Goal: Transaction & Acquisition: Purchase product/service

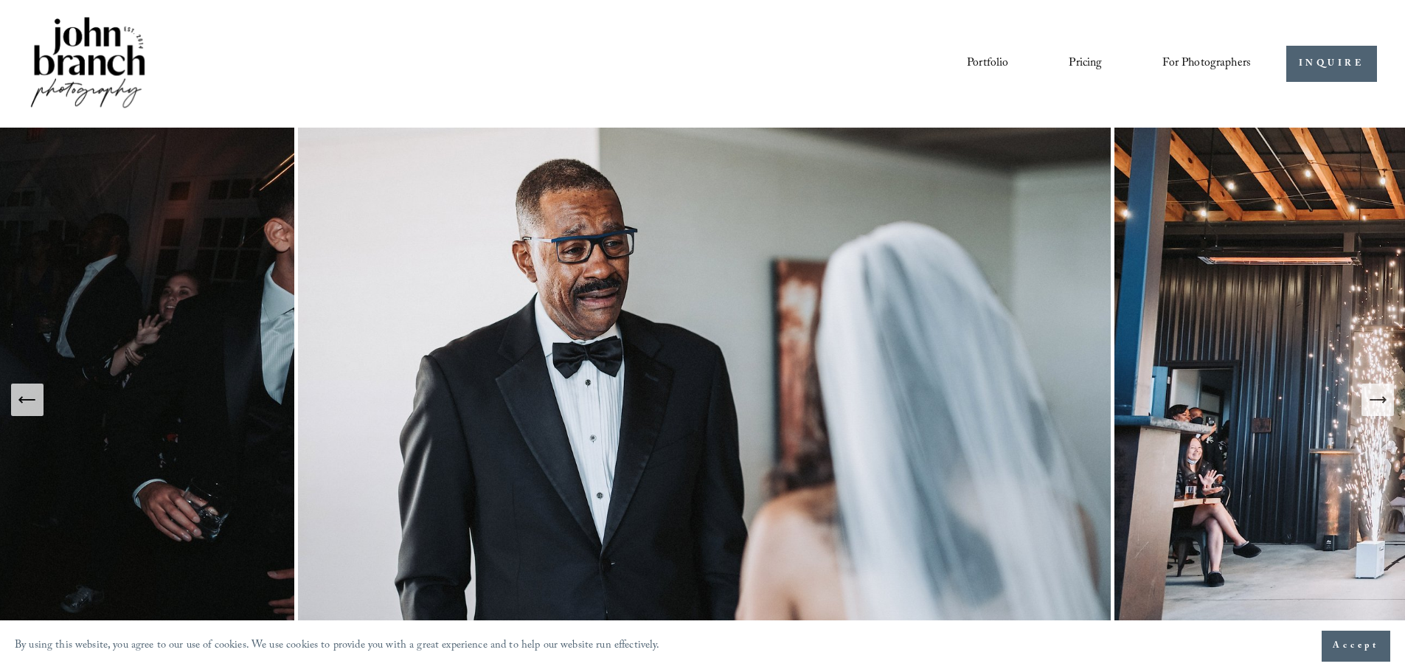
click at [1364, 648] on span "Accept" at bounding box center [1356, 646] width 46 height 15
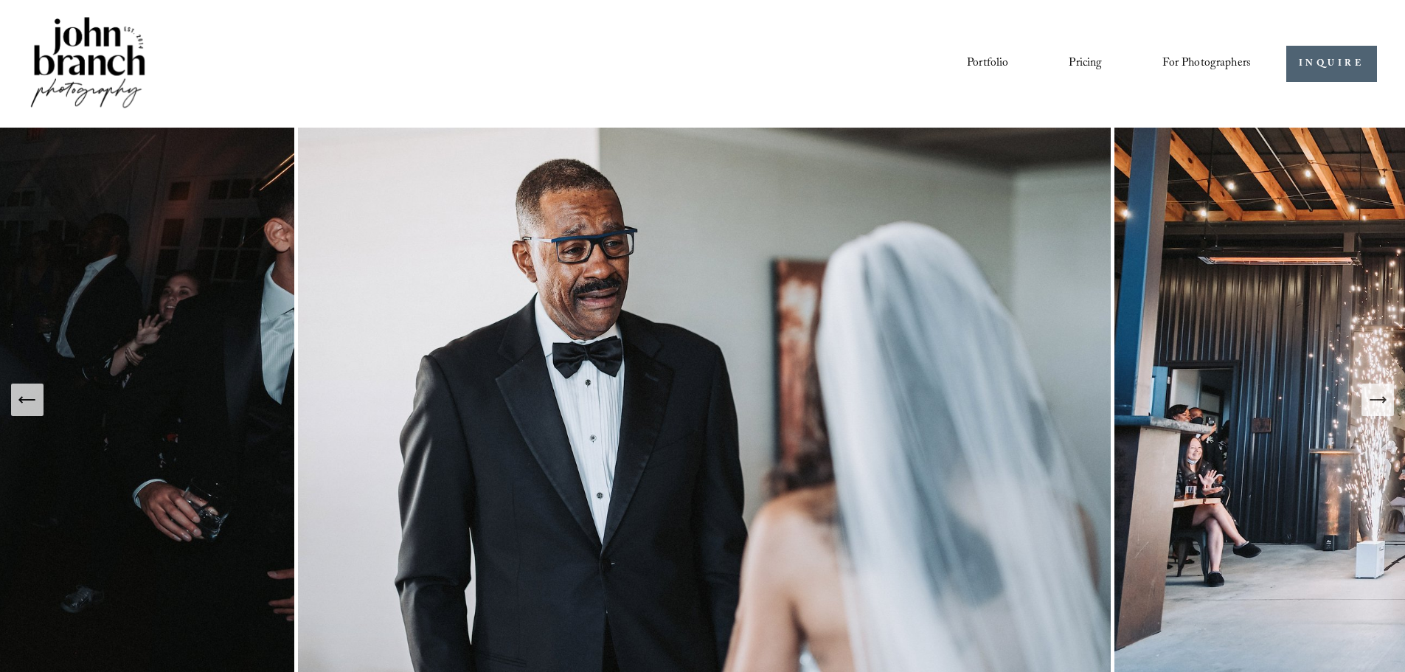
click at [982, 65] on link "Portfolio" at bounding box center [987, 63] width 41 height 25
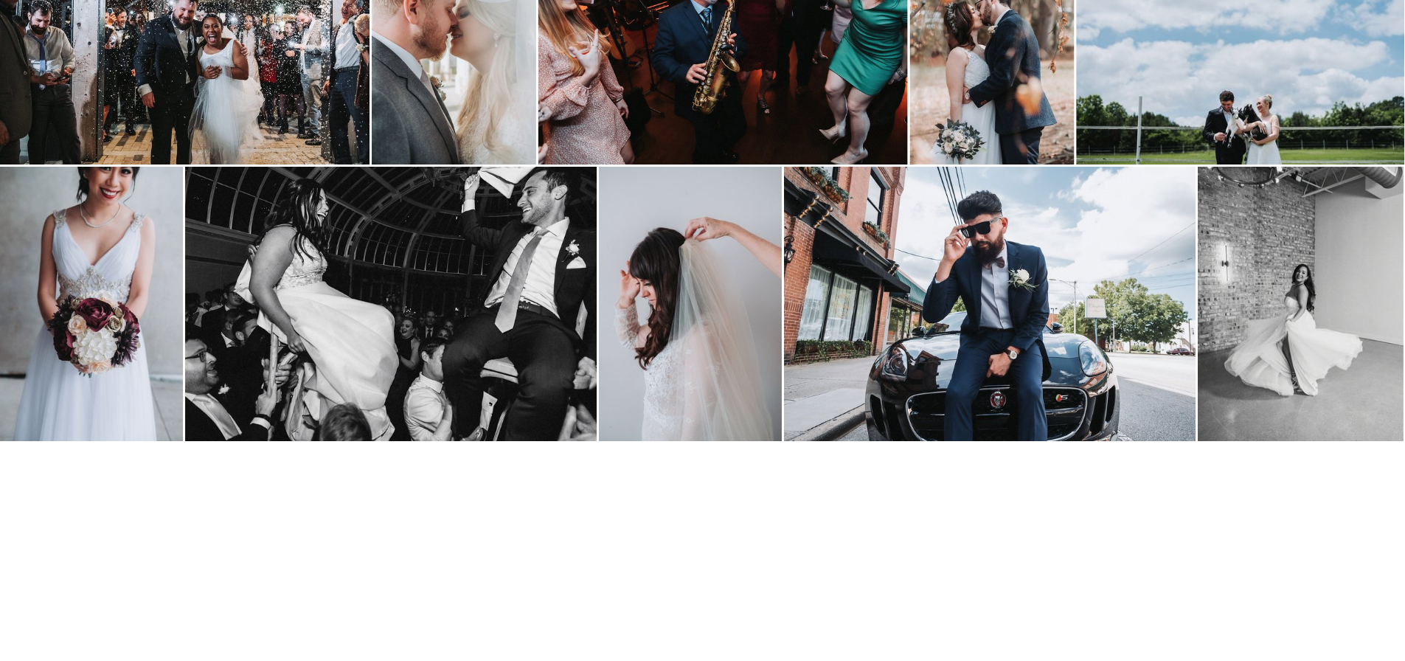
scroll to position [1106, 0]
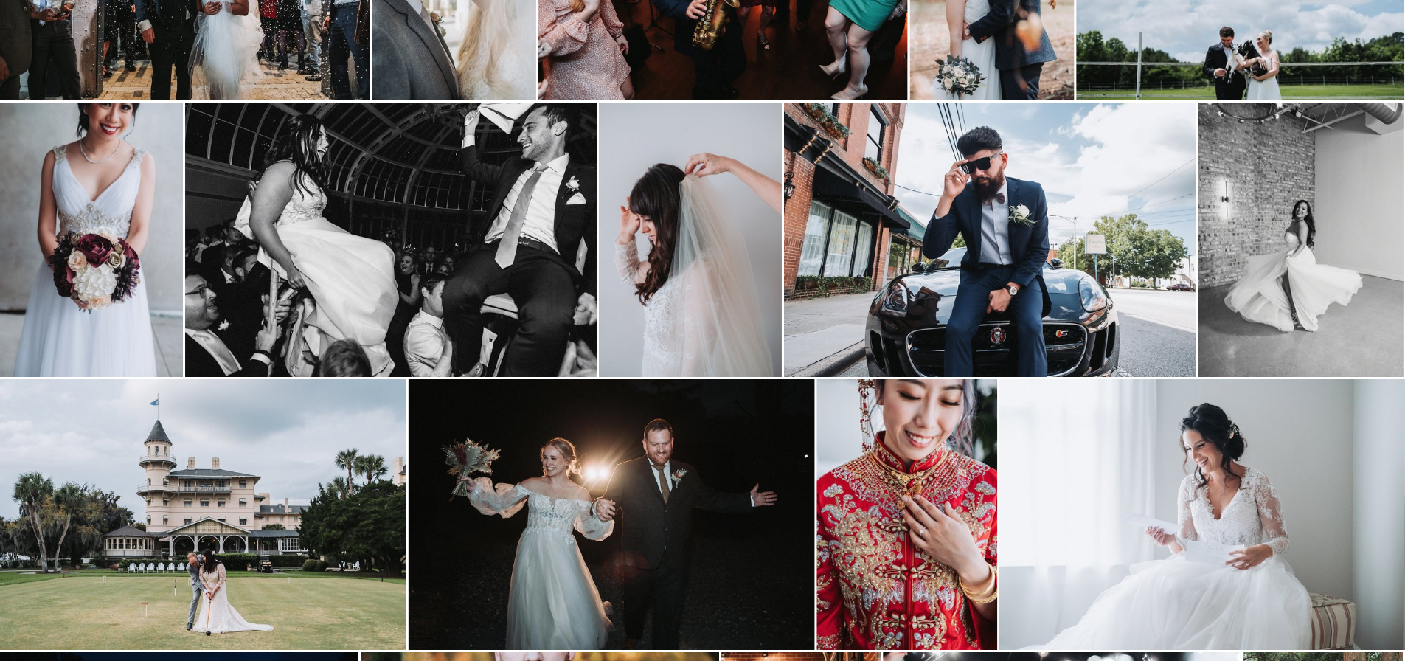
click at [989, 313] on img at bounding box center [990, 240] width 412 height 274
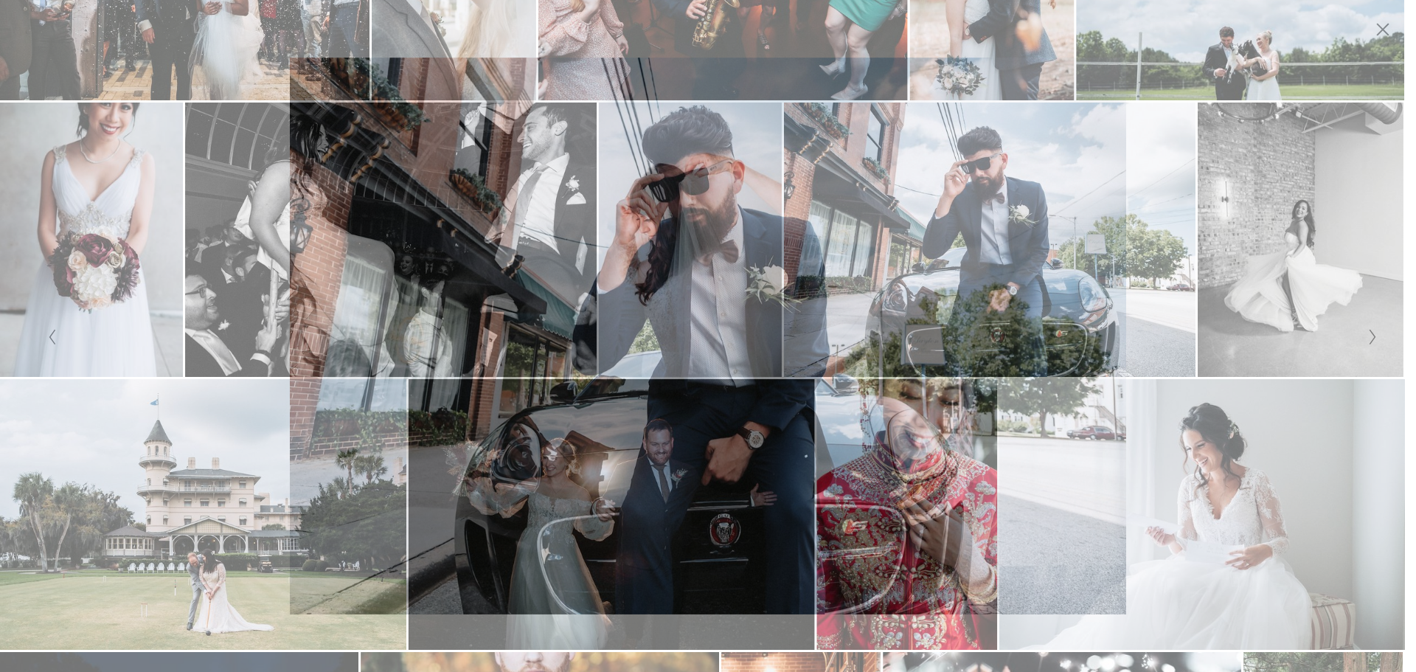
click at [1374, 35] on button "Close" at bounding box center [1383, 29] width 24 height 16
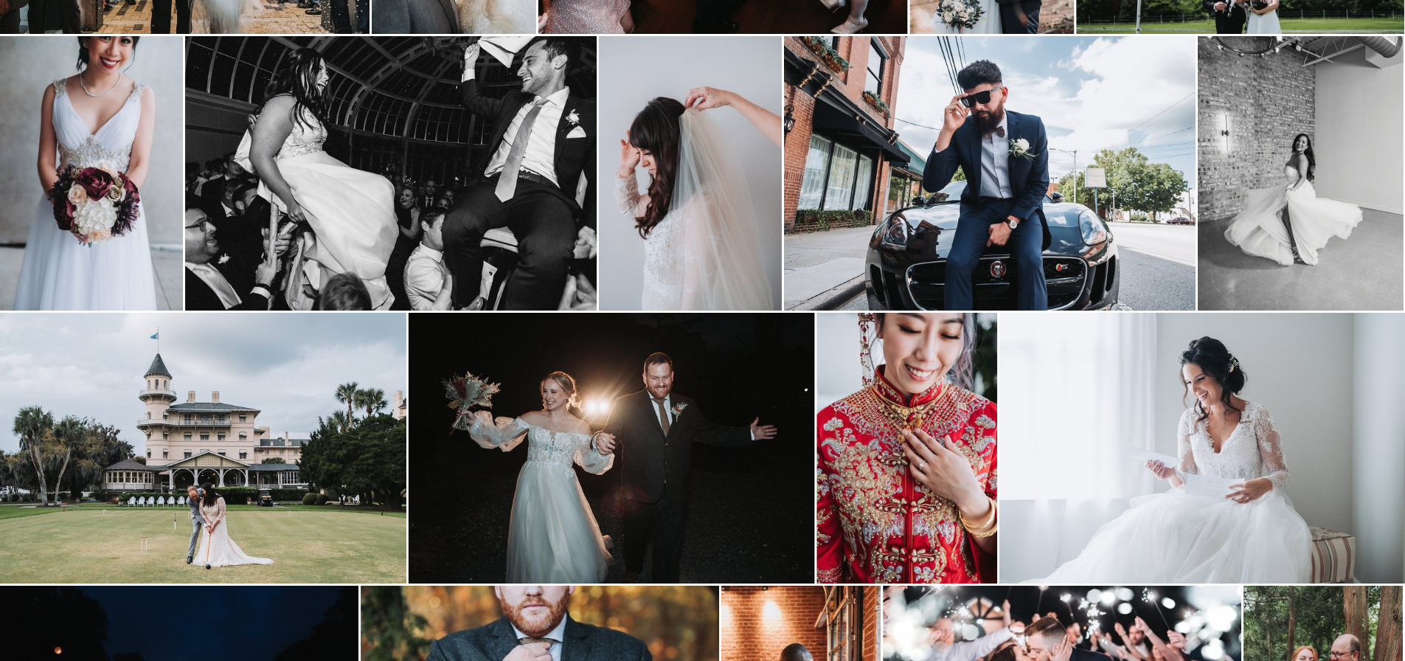
scroll to position [1254, 0]
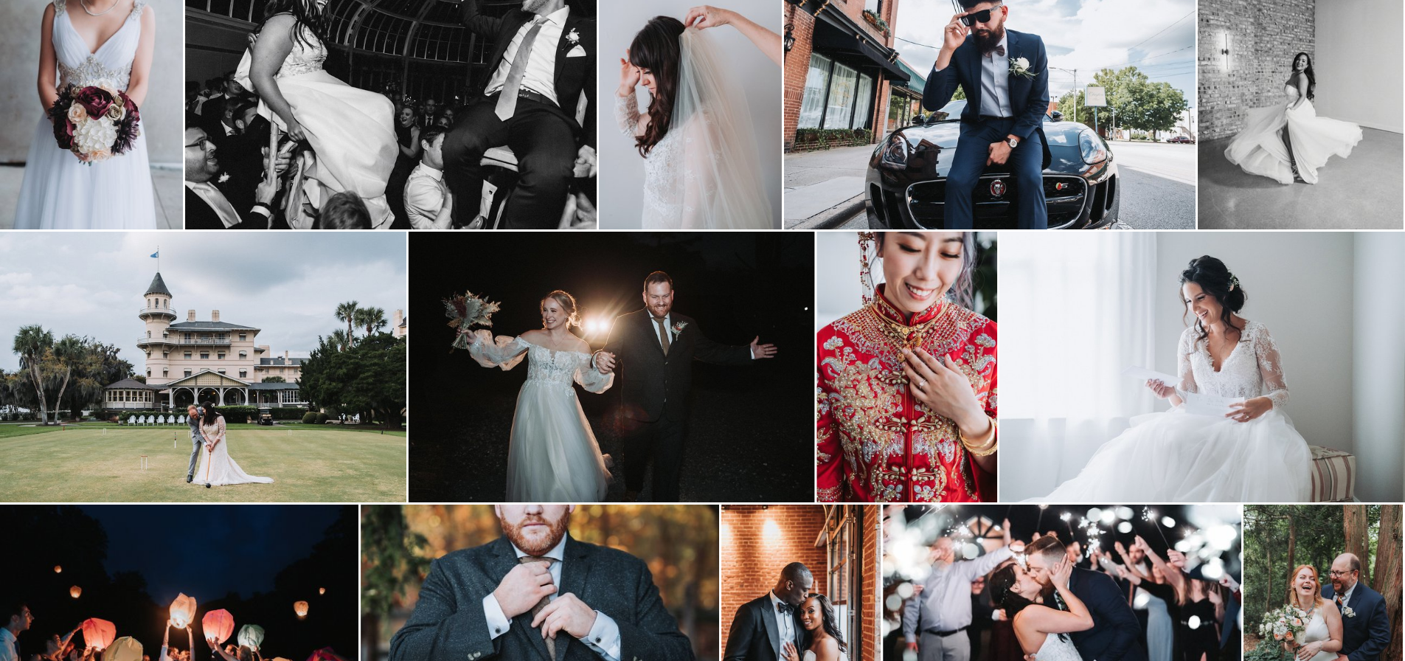
click at [936, 316] on img at bounding box center [906, 367] width 181 height 271
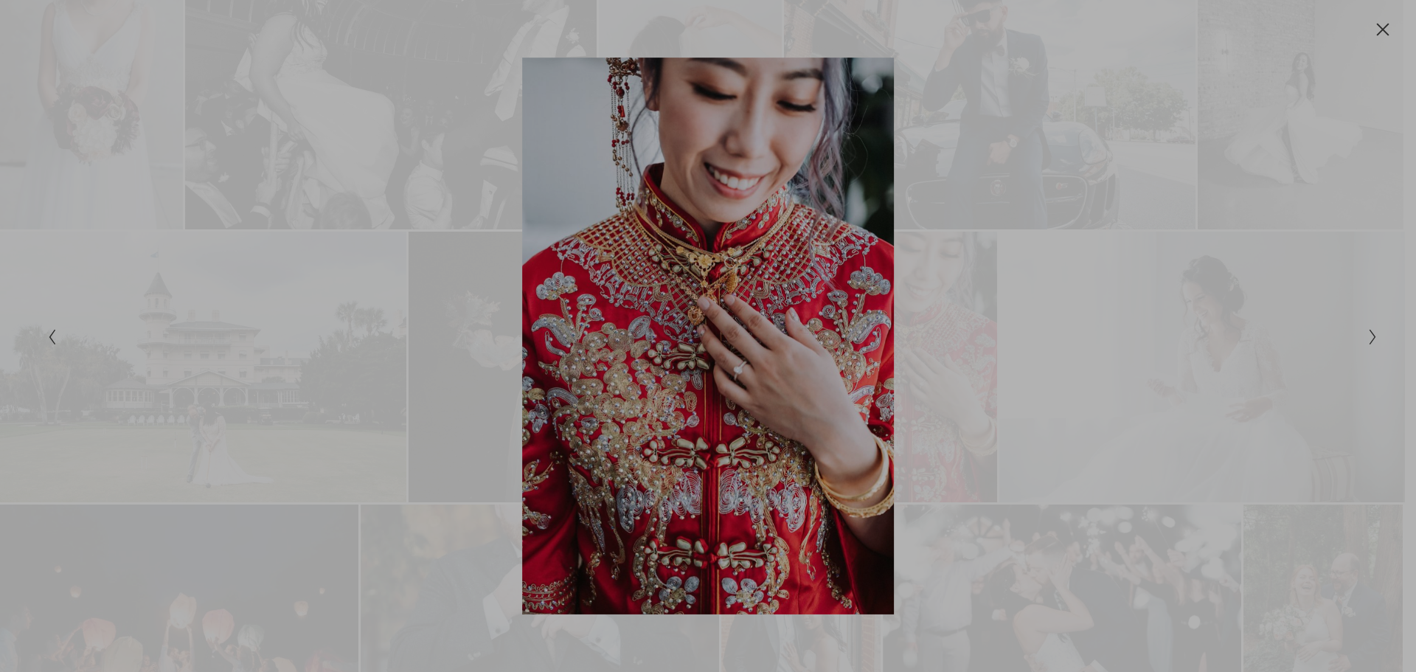
click at [1382, 32] on div at bounding box center [708, 336] width 1416 height 672
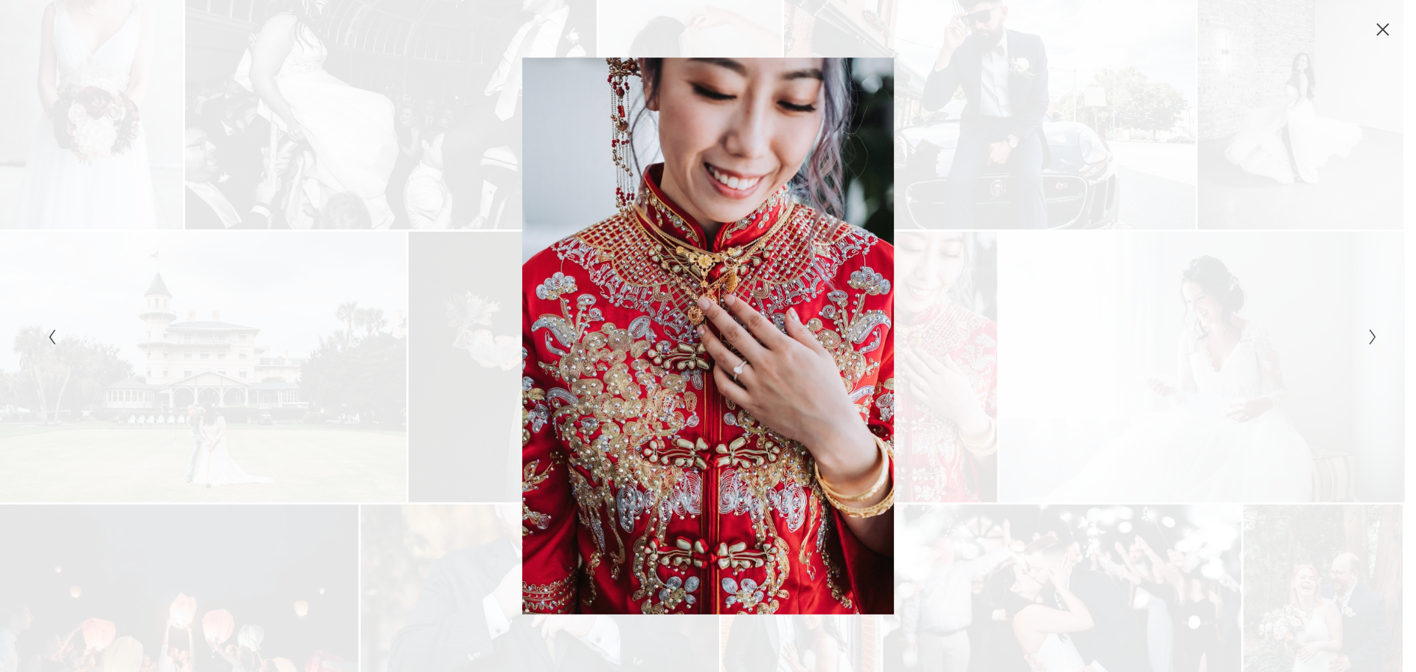
click at [1379, 33] on icon "Close" at bounding box center [1383, 30] width 12 height 12
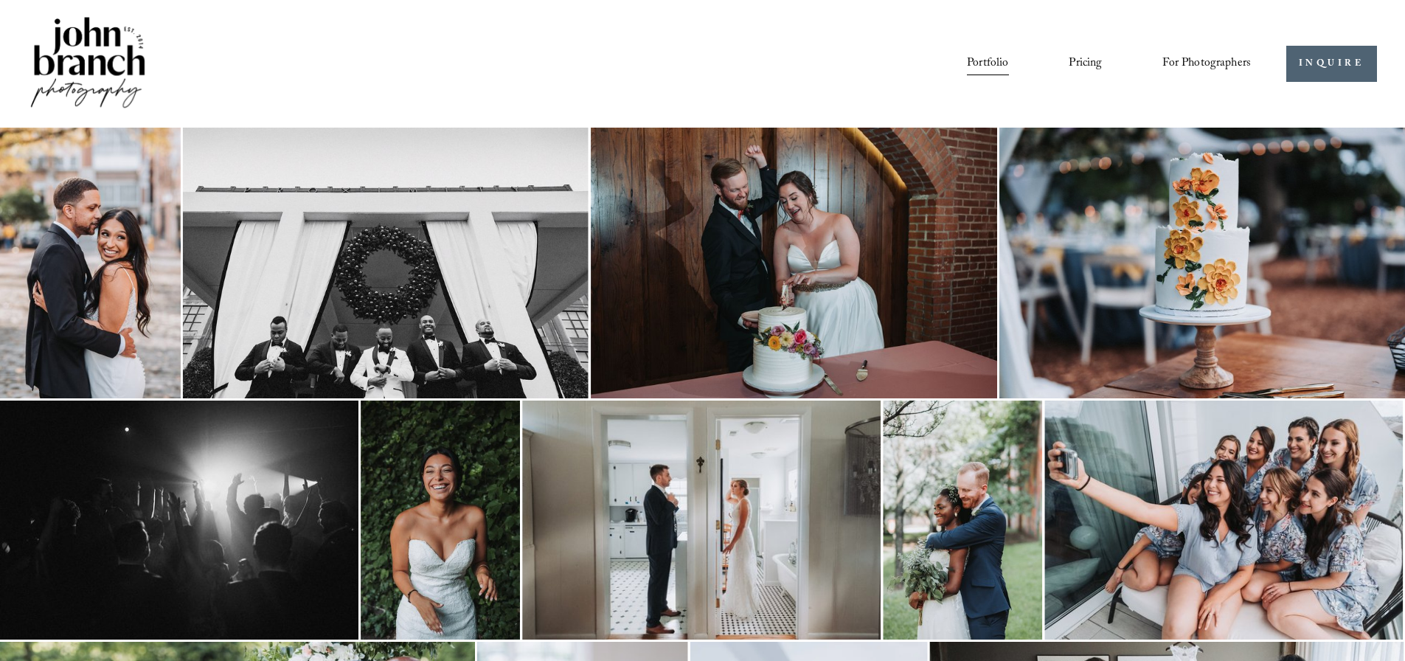
click at [0, 0] on link "Blog" at bounding box center [0, 0] width 0 height 0
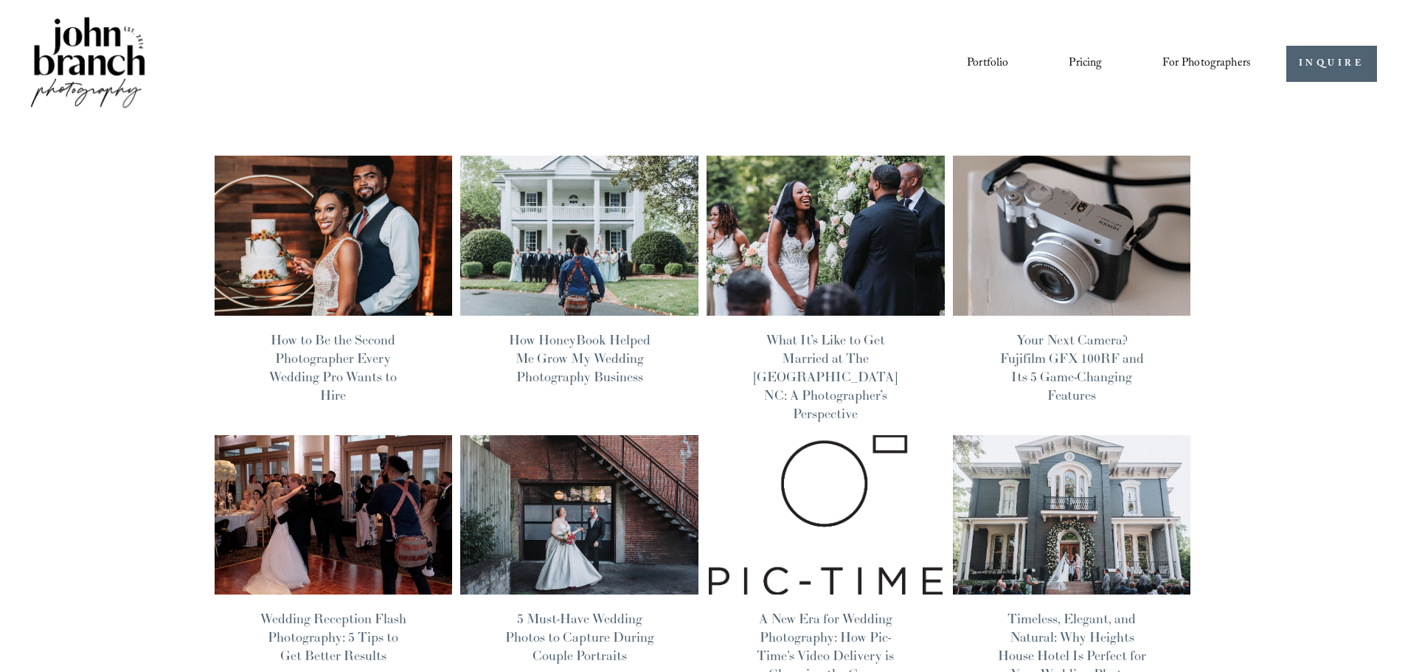
click at [0, 0] on span "Presets" at bounding box center [0, 0] width 0 height 0
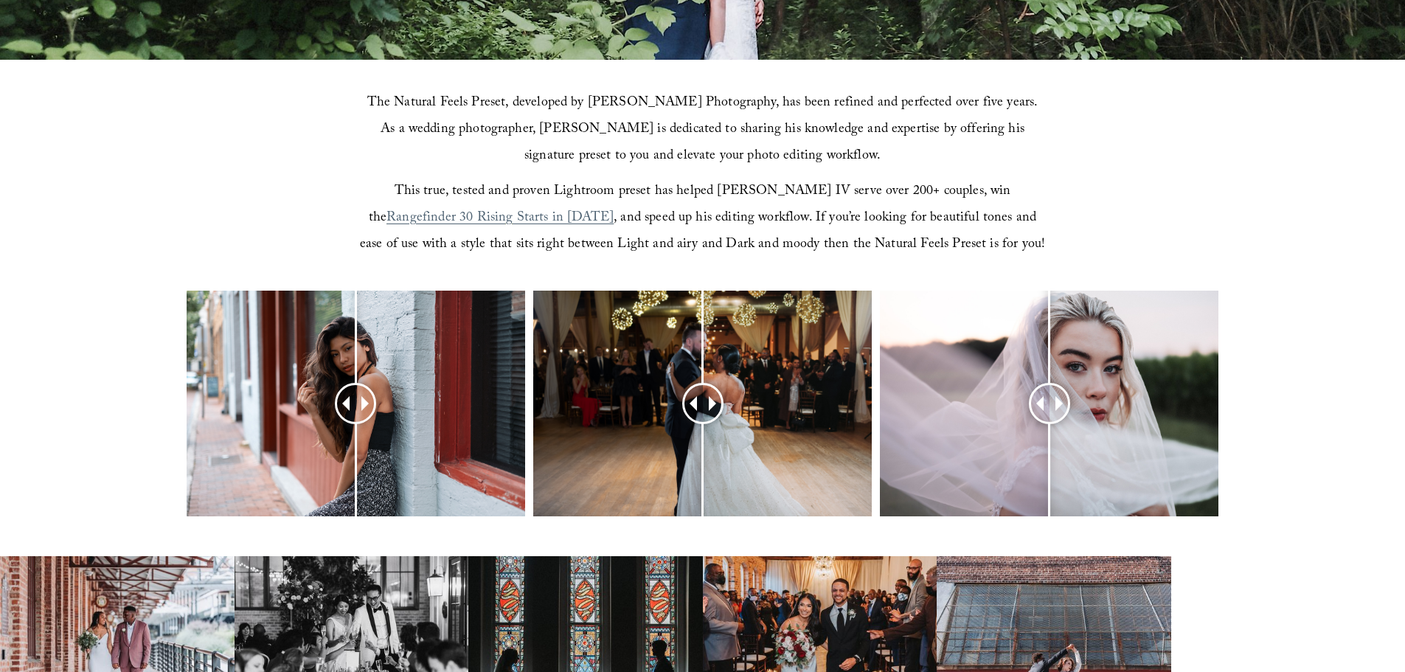
scroll to position [590, 0]
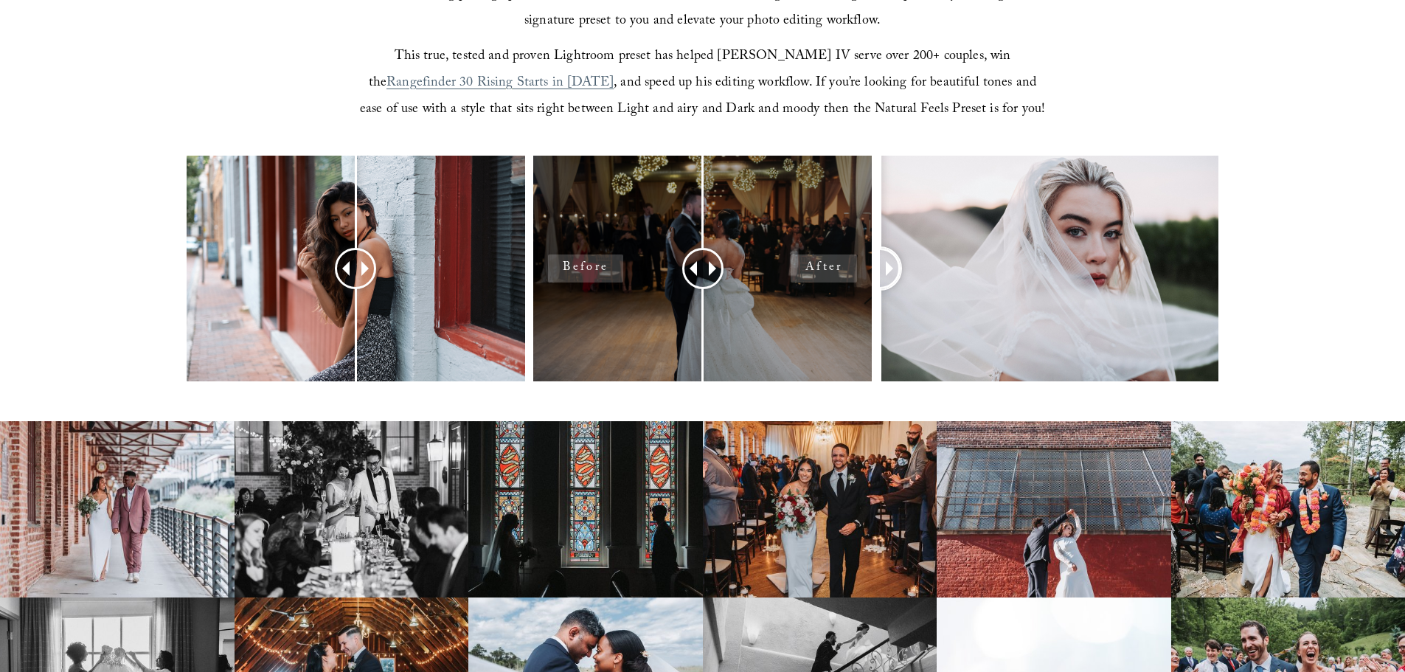
drag, startPoint x: 1048, startPoint y: 265, endPoint x: 862, endPoint y: 257, distance: 186.0
click at [862, 257] on div at bounding box center [702, 288] width 1405 height 265
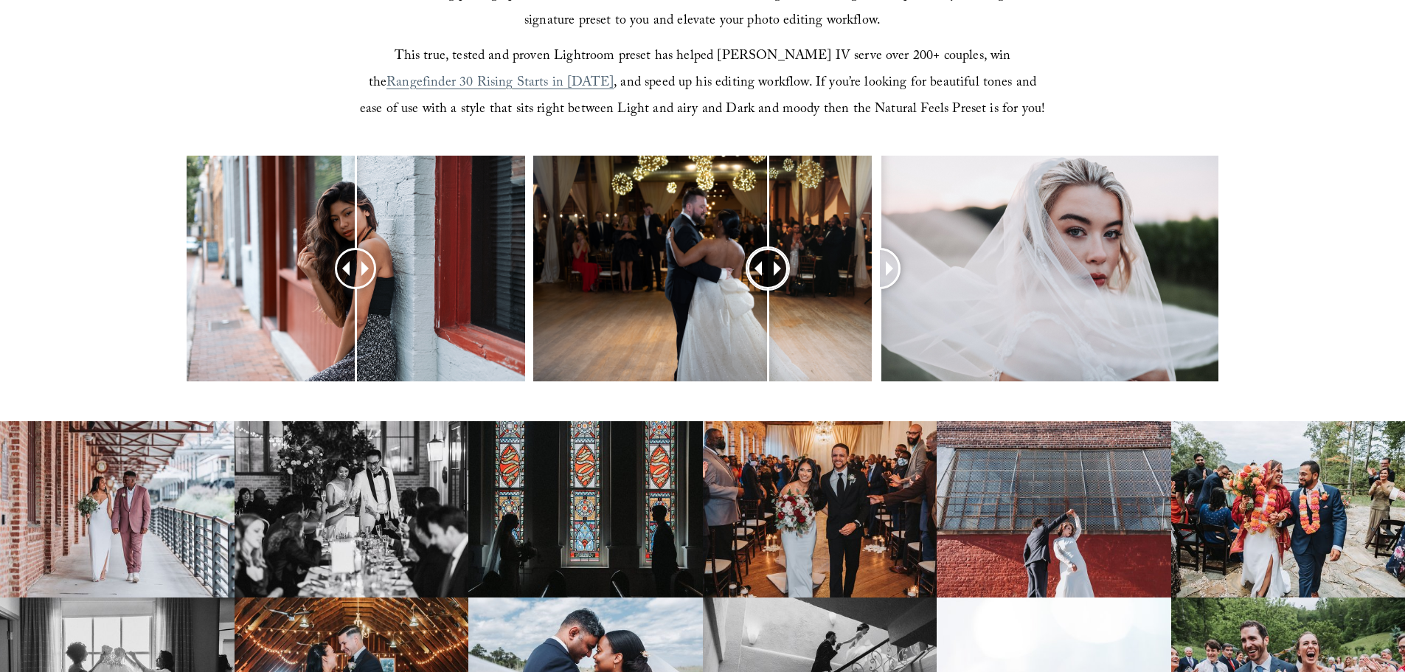
drag, startPoint x: 696, startPoint y: 267, endPoint x: 684, endPoint y: 249, distance: 21.3
click at [751, 258] on div at bounding box center [768, 268] width 38 height 38
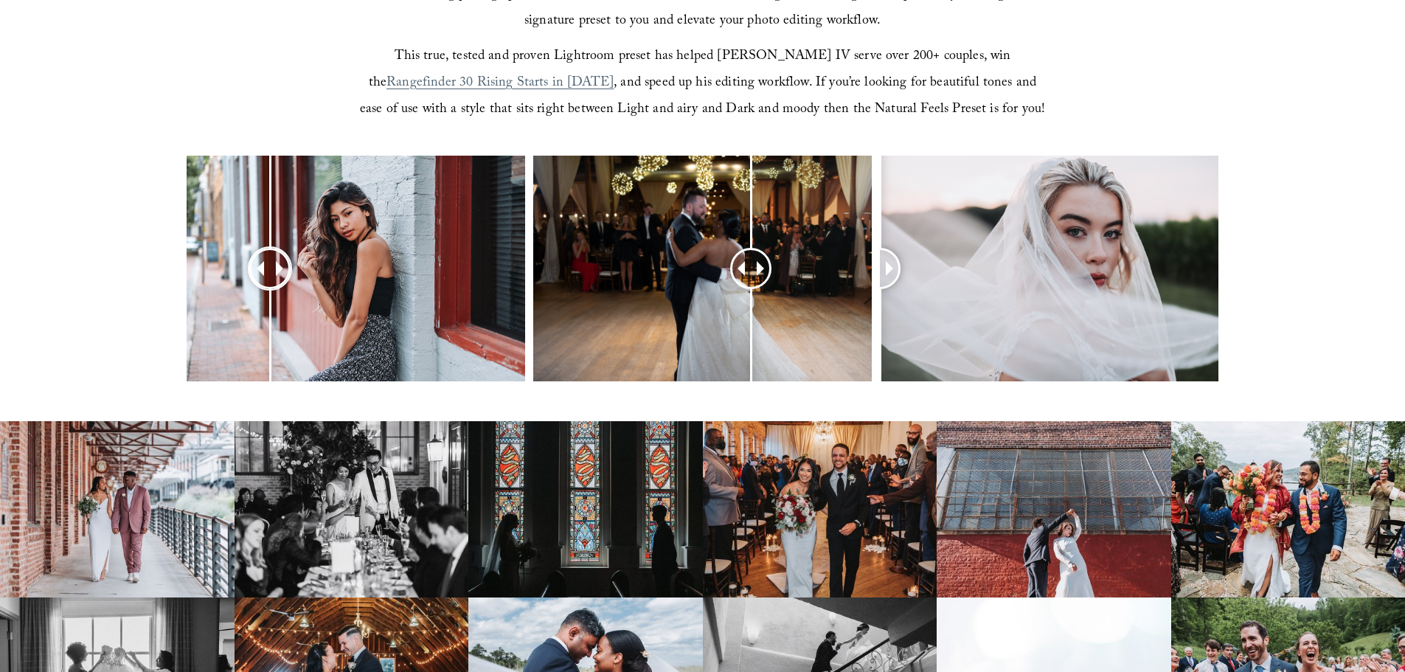
drag, startPoint x: 349, startPoint y: 261, endPoint x: 282, endPoint y: 254, distance: 67.5
click at [274, 254] on div at bounding box center [271, 268] width 38 height 38
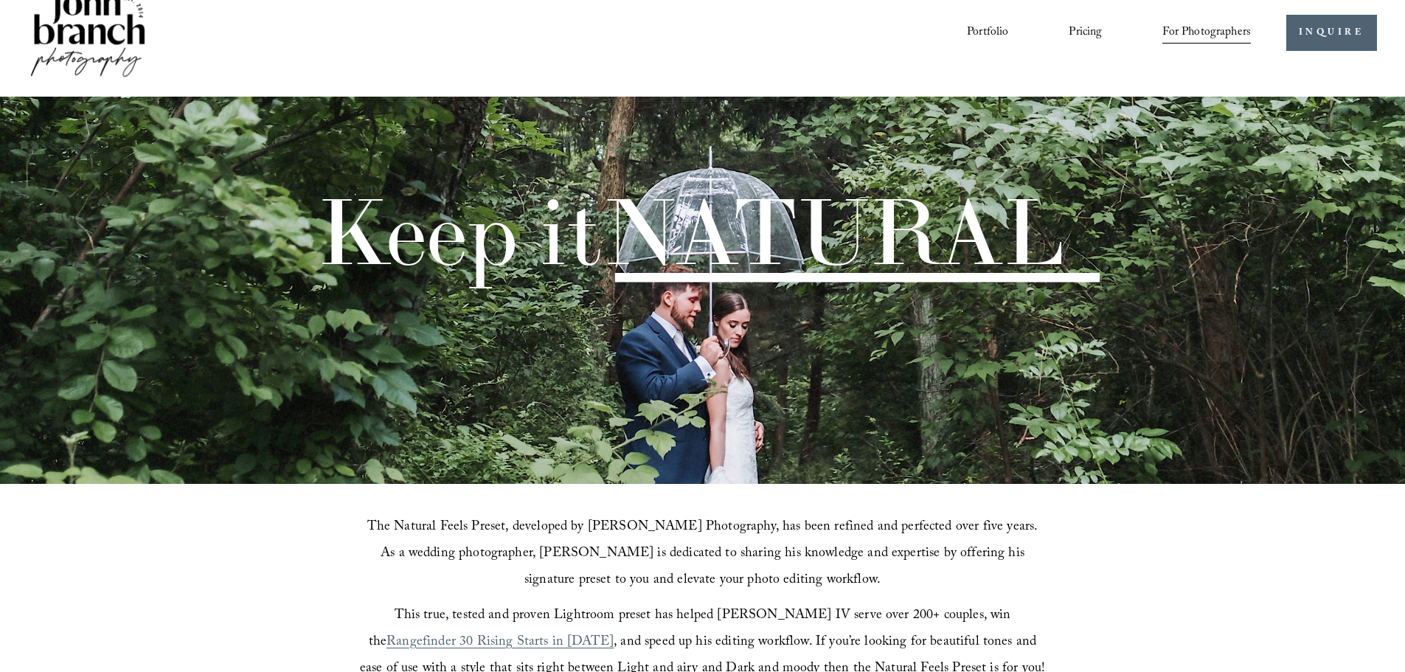
scroll to position [0, 0]
